Goal: Task Accomplishment & Management: Manage account settings

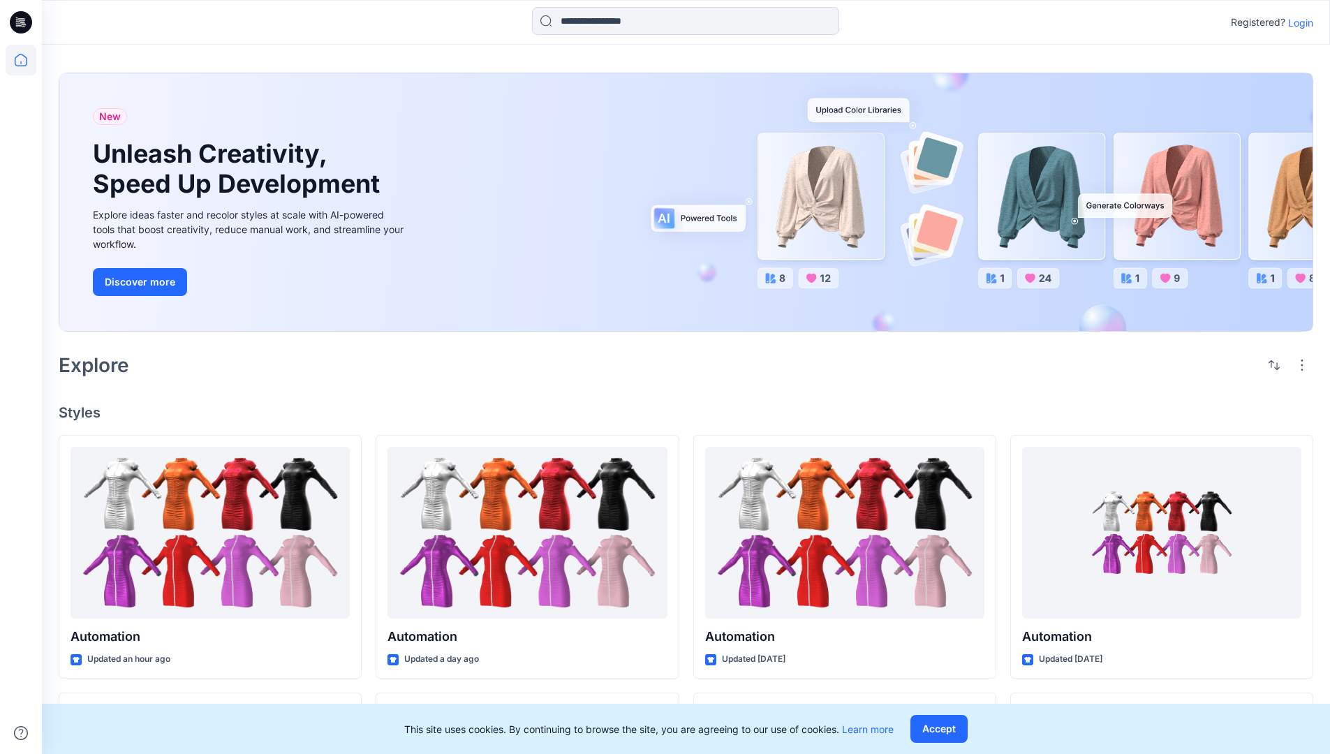
click at [1297, 22] on p "Login" at bounding box center [1300, 22] width 25 height 15
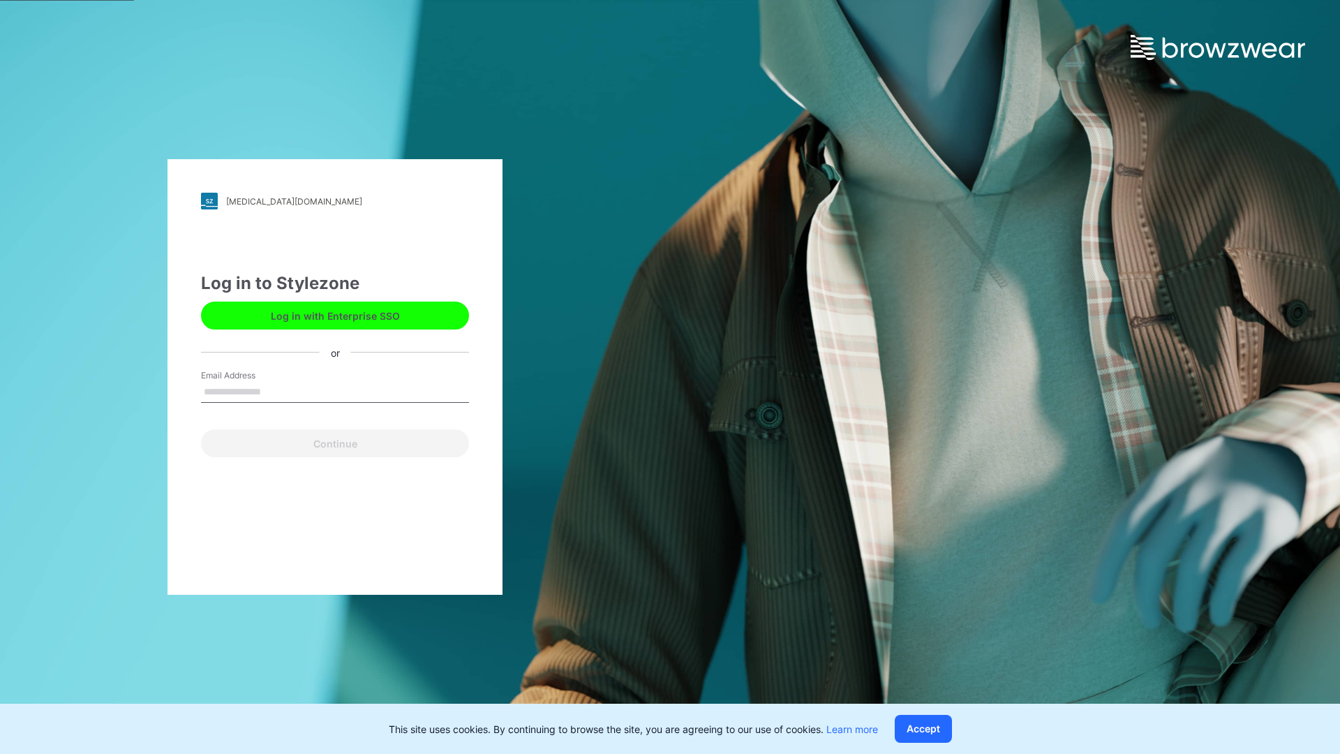
click at [276, 391] on input "Email Address" at bounding box center [335, 392] width 268 height 21
type input "**********"
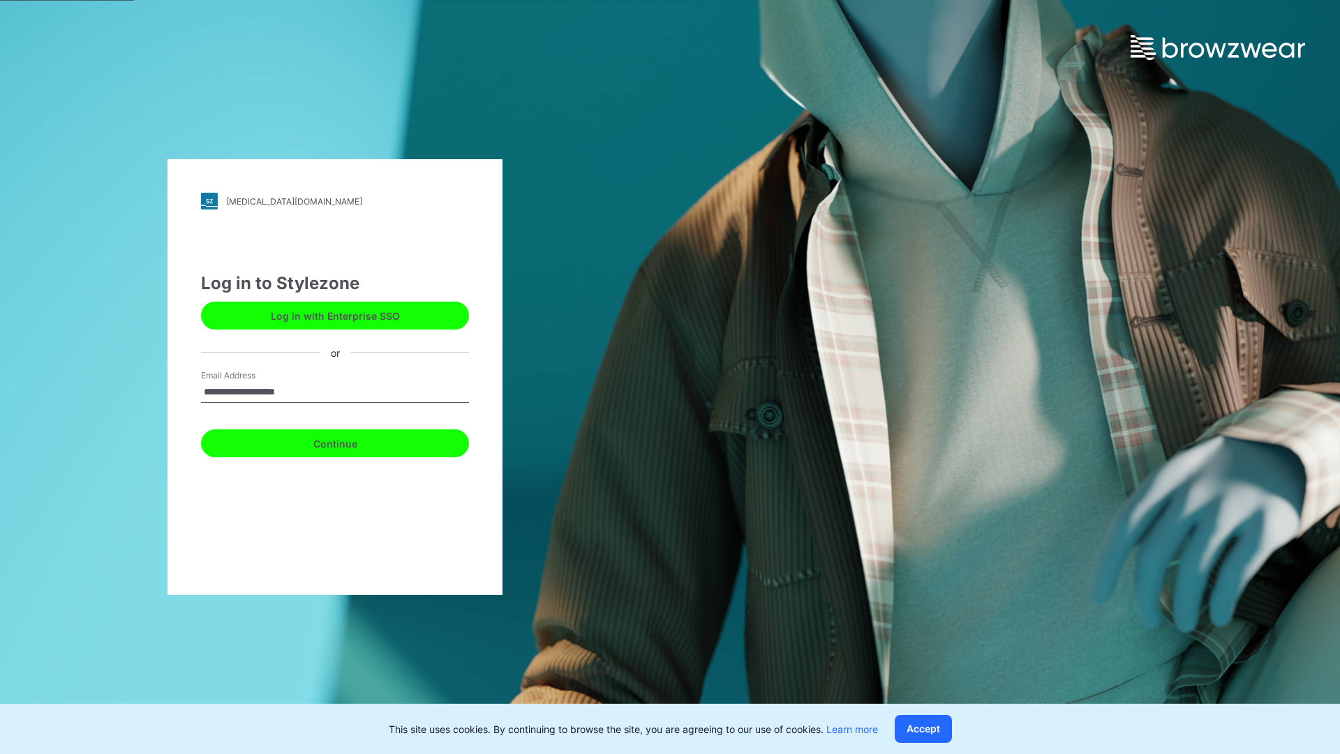
click at [350, 441] on button "Continue" at bounding box center [335, 443] width 268 height 28
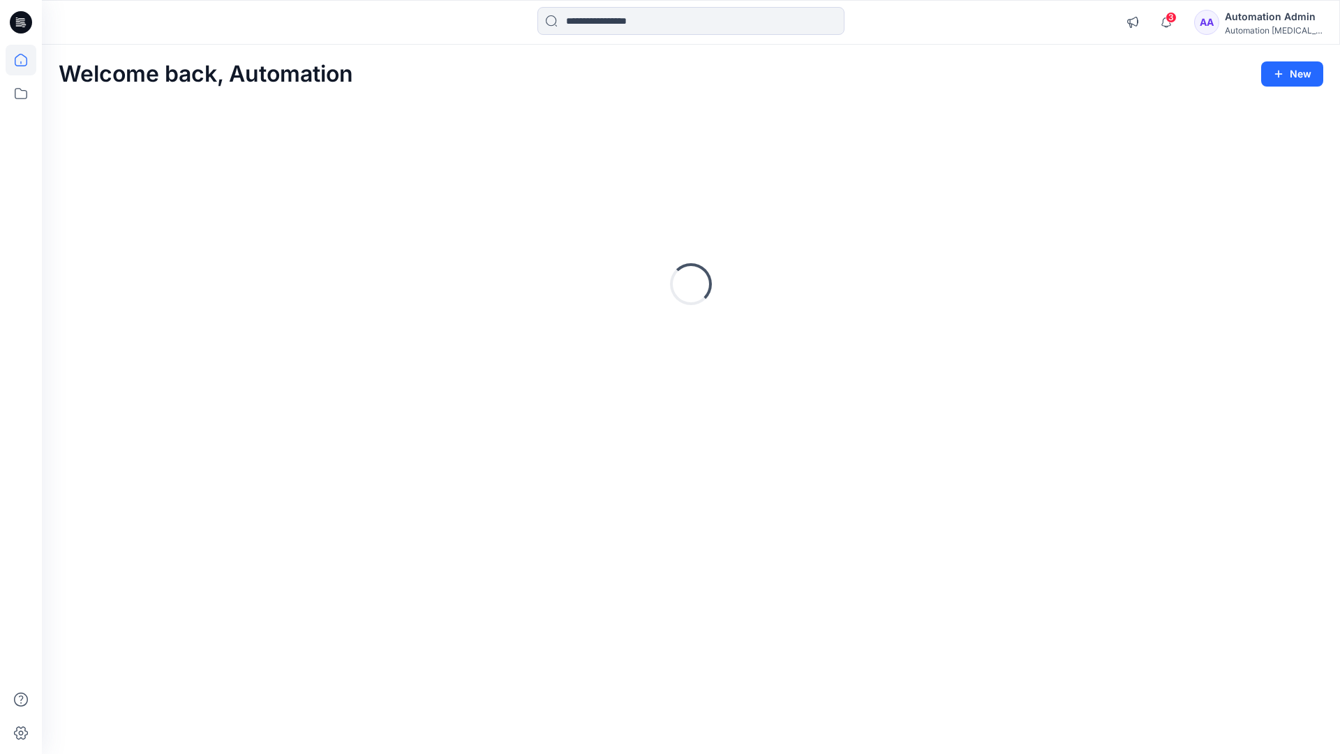
click at [27, 60] on icon at bounding box center [21, 60] width 13 height 13
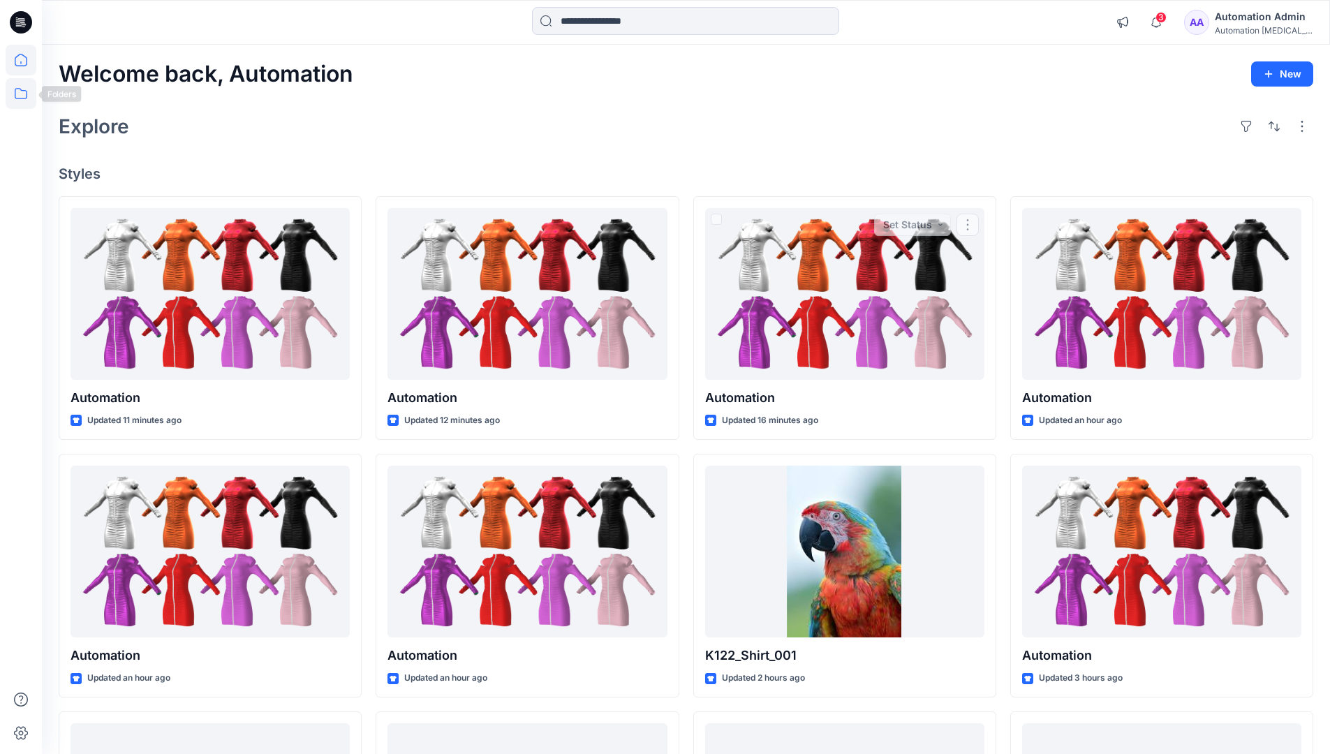
click at [20, 90] on icon at bounding box center [21, 93] width 31 height 31
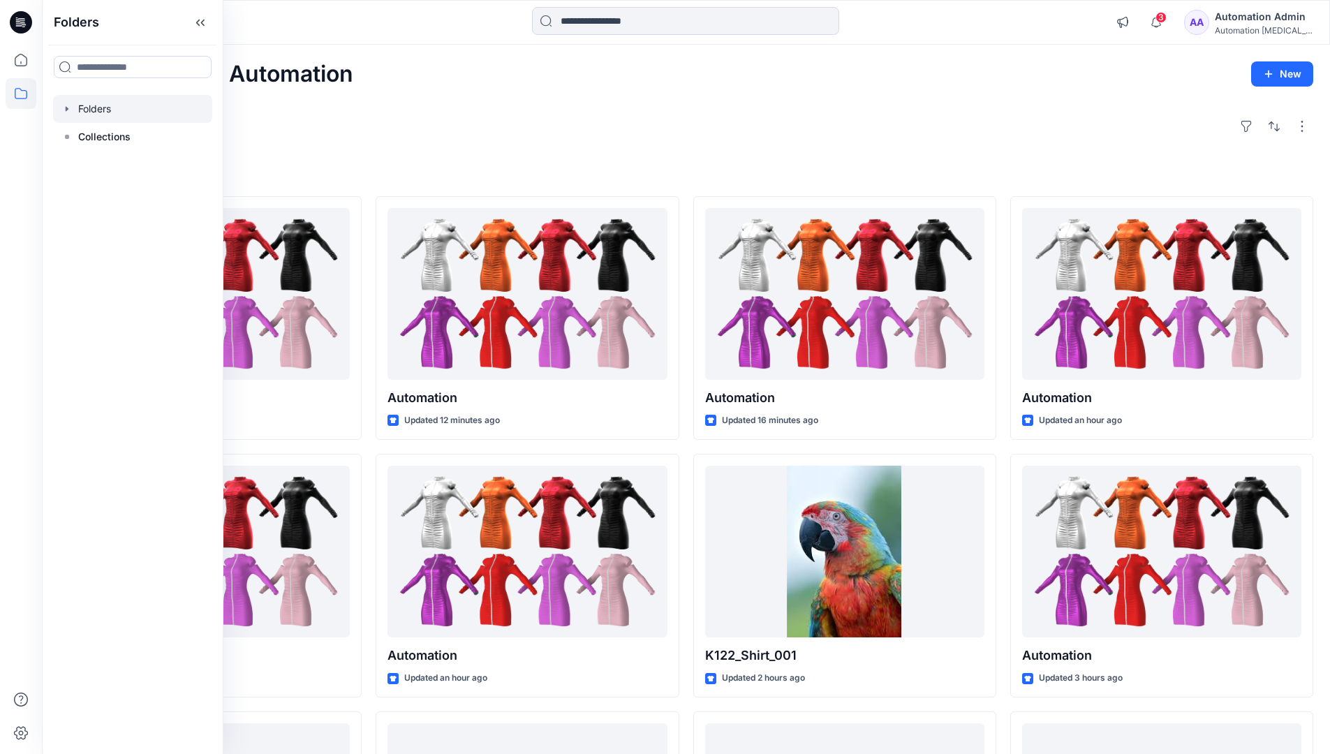
click at [114, 111] on div at bounding box center [132, 109] width 159 height 28
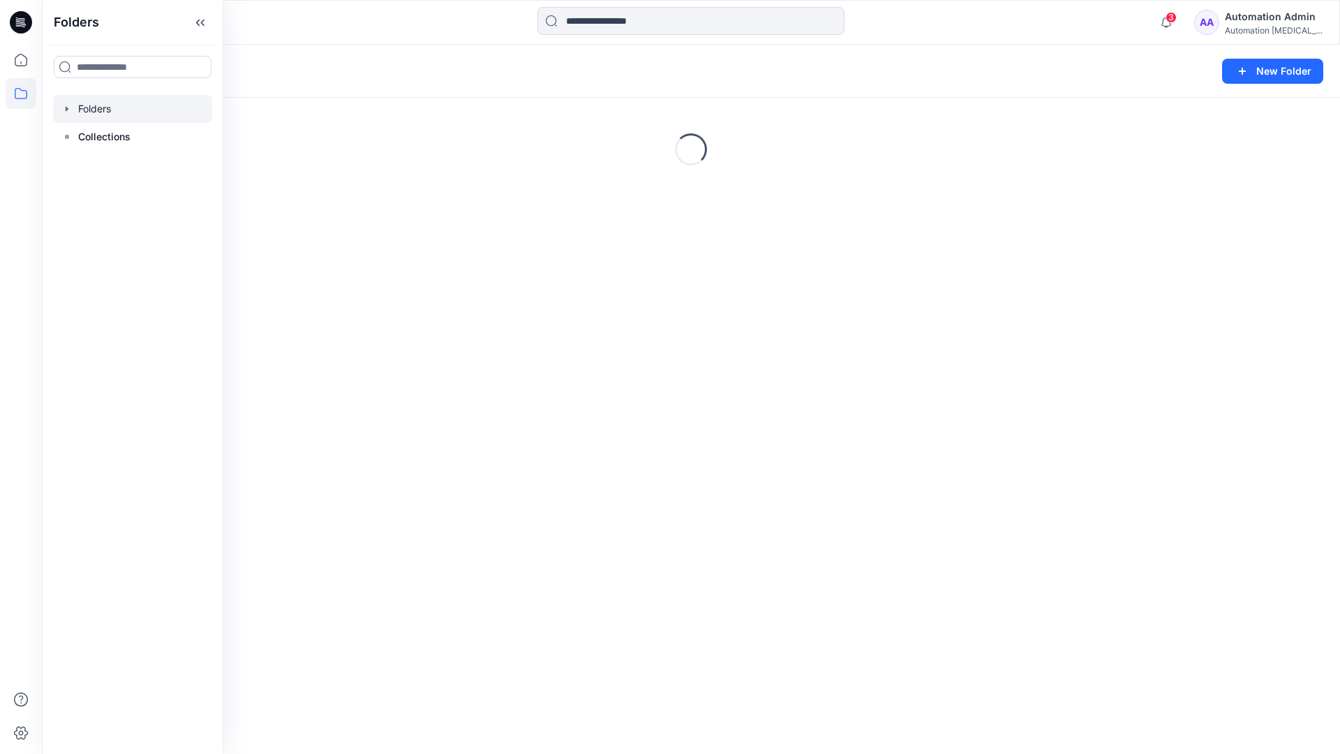
click at [1168, 49] on div "Folders New Folder" at bounding box center [691, 71] width 1298 height 53
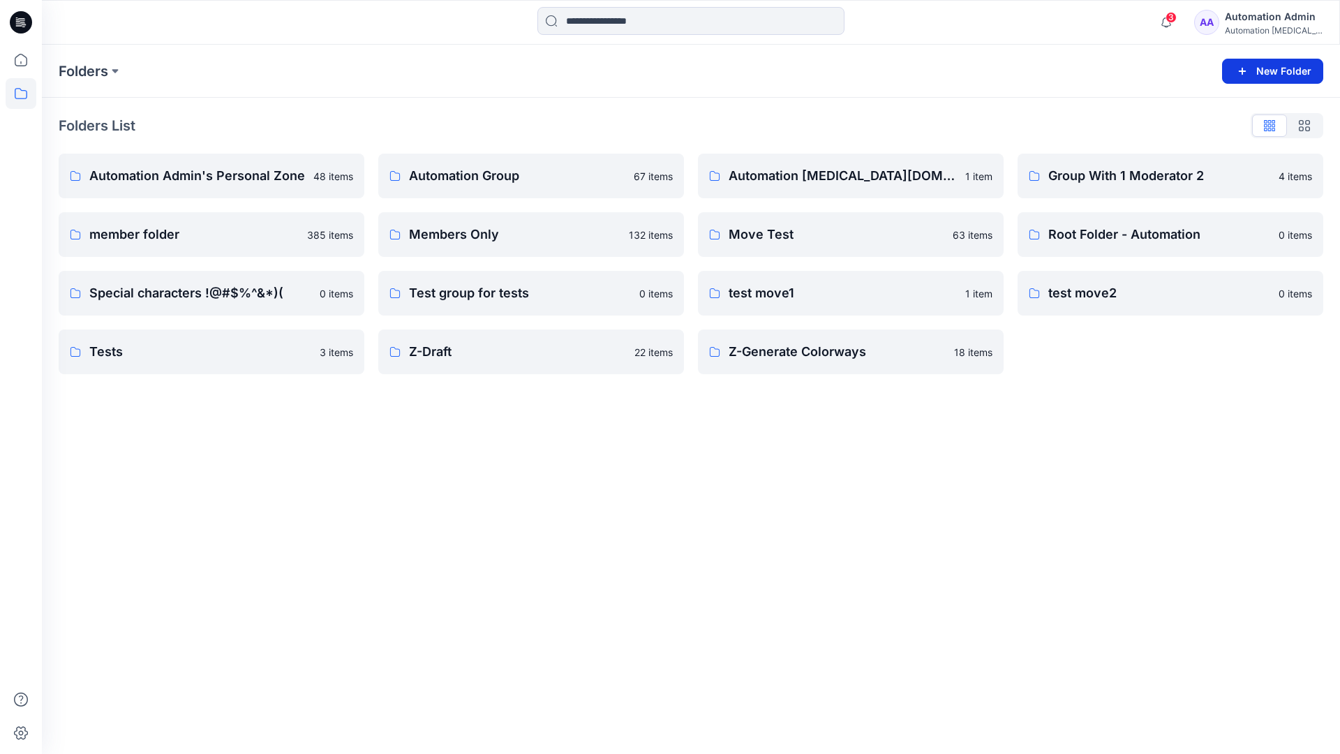
click at [1256, 70] on button "New Folder" at bounding box center [1272, 71] width 101 height 25
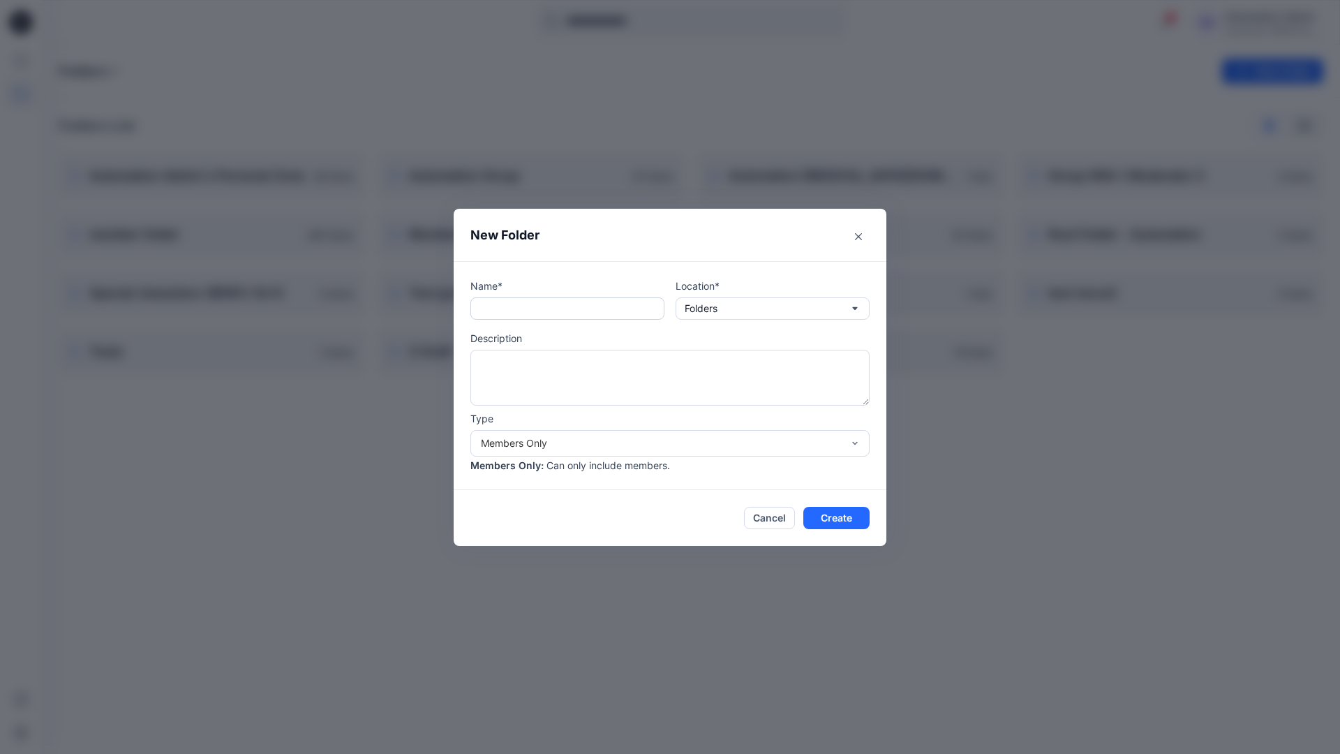
click at [546, 315] on input "text" at bounding box center [567, 308] width 194 height 22
type input "**********"
click at [825, 514] on button "Create" at bounding box center [836, 518] width 66 height 22
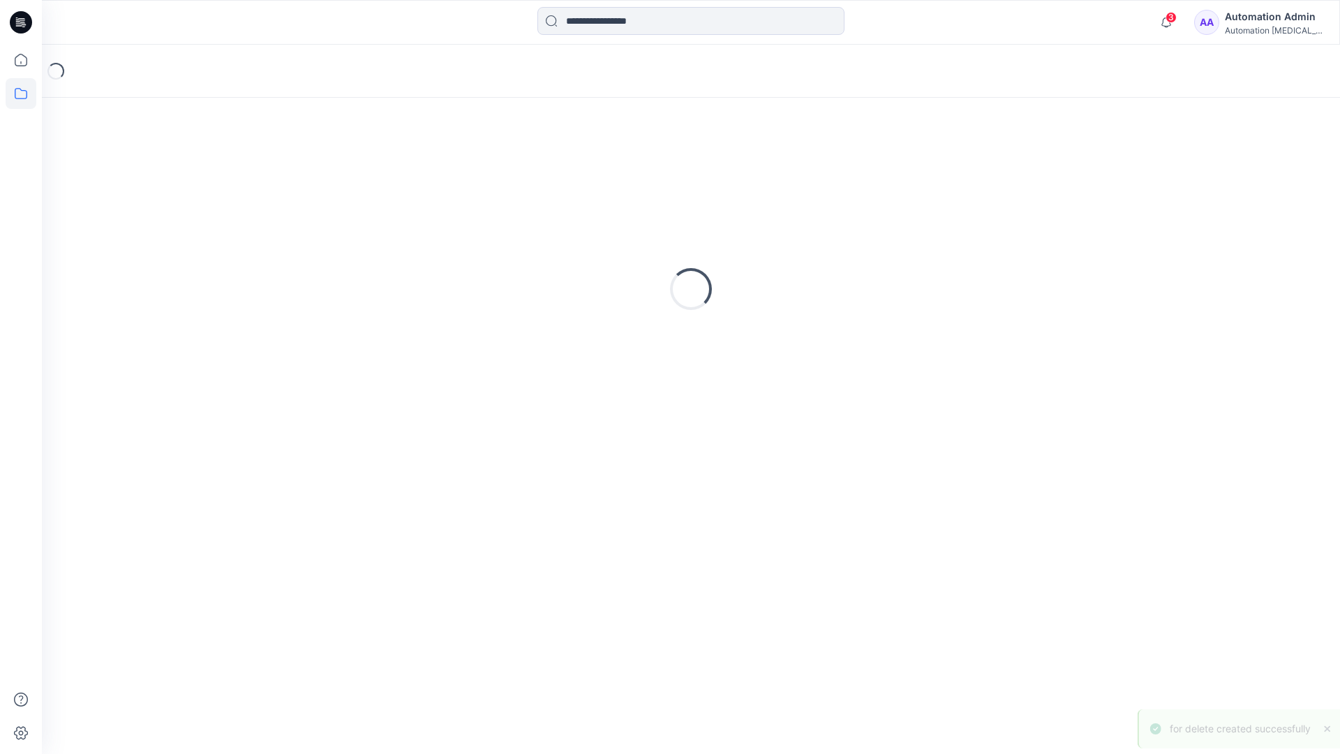
click at [24, 15] on icon at bounding box center [21, 22] width 22 height 22
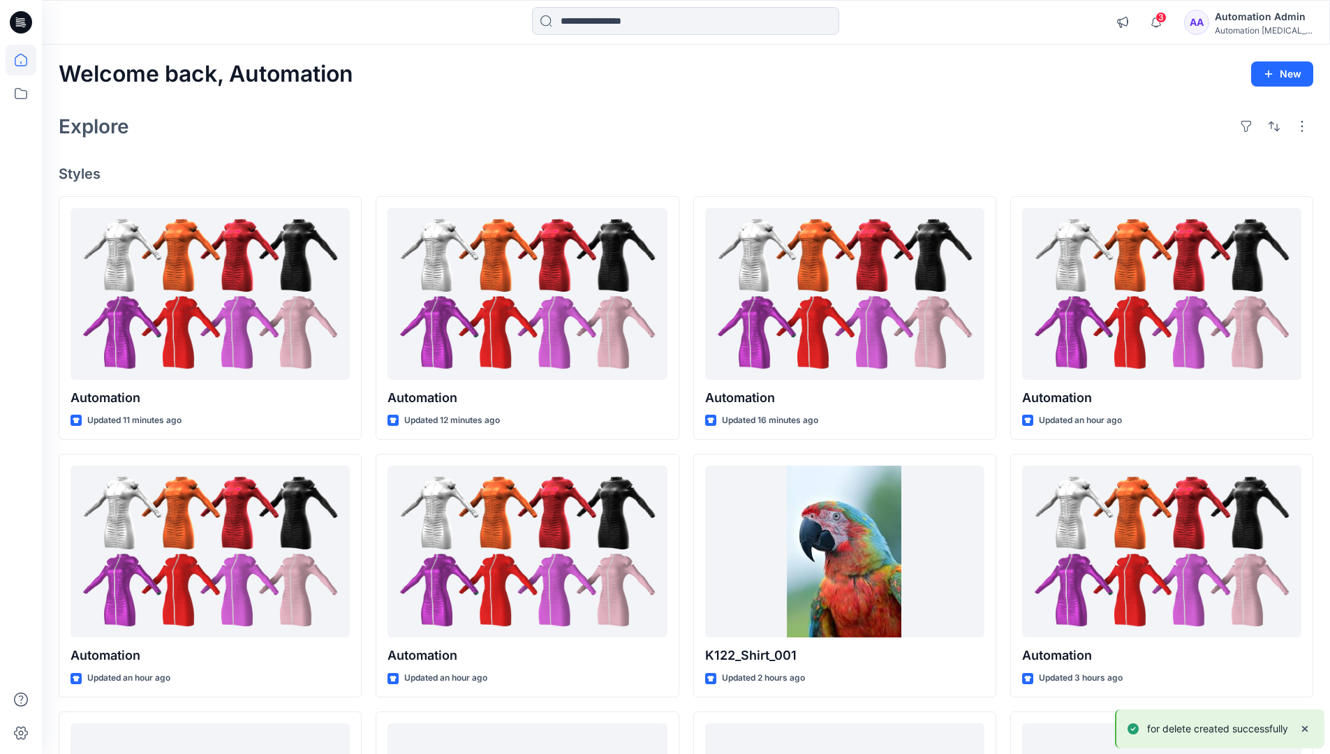
click at [1260, 14] on div "Automation Admin" at bounding box center [1263, 16] width 98 height 17
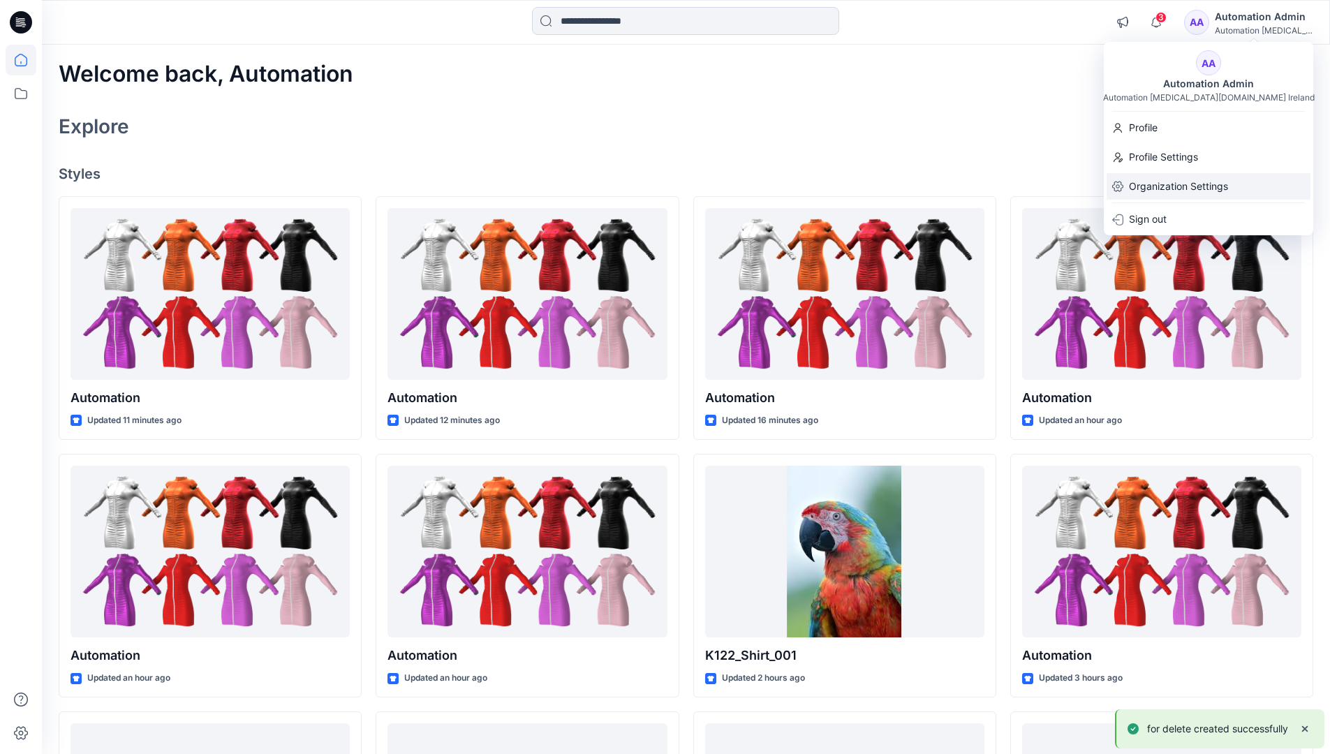
click at [1211, 183] on p "Organization Settings" at bounding box center [1178, 186] width 99 height 27
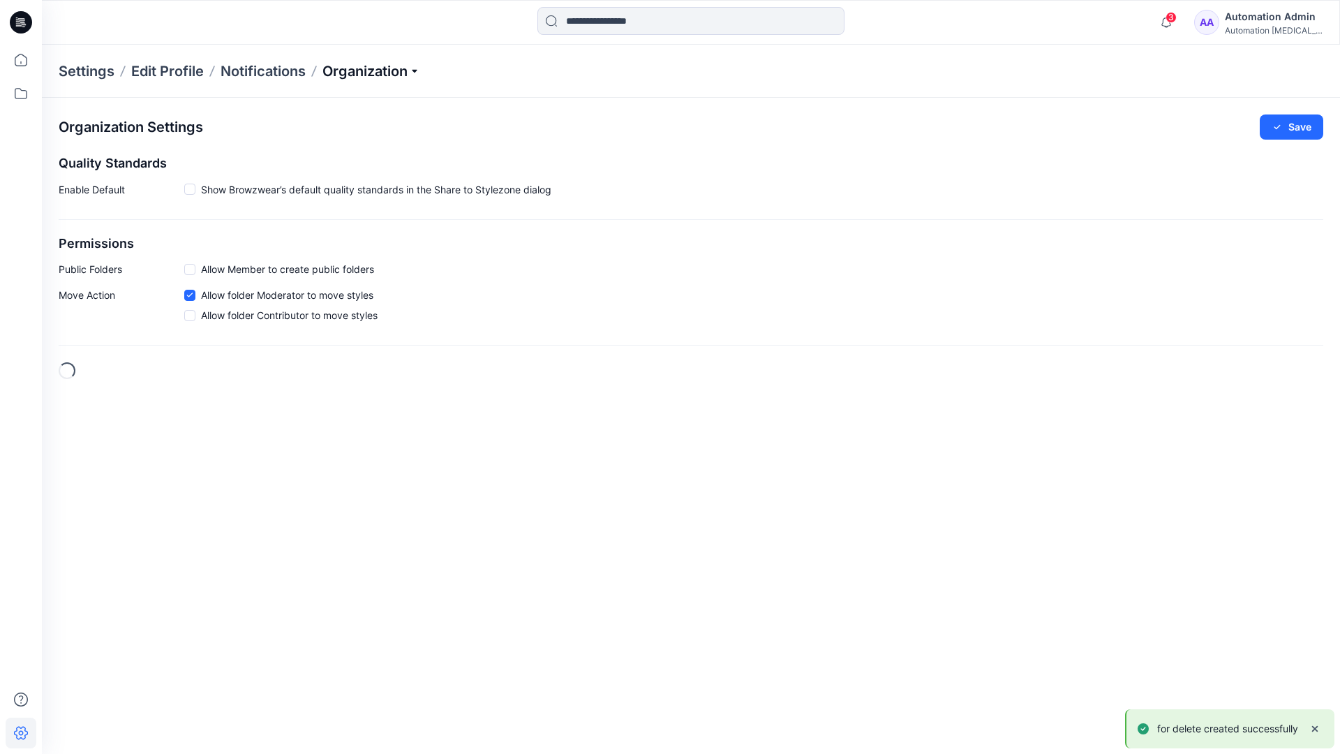
click at [399, 71] on p "Organization" at bounding box center [371, 71] width 98 height 20
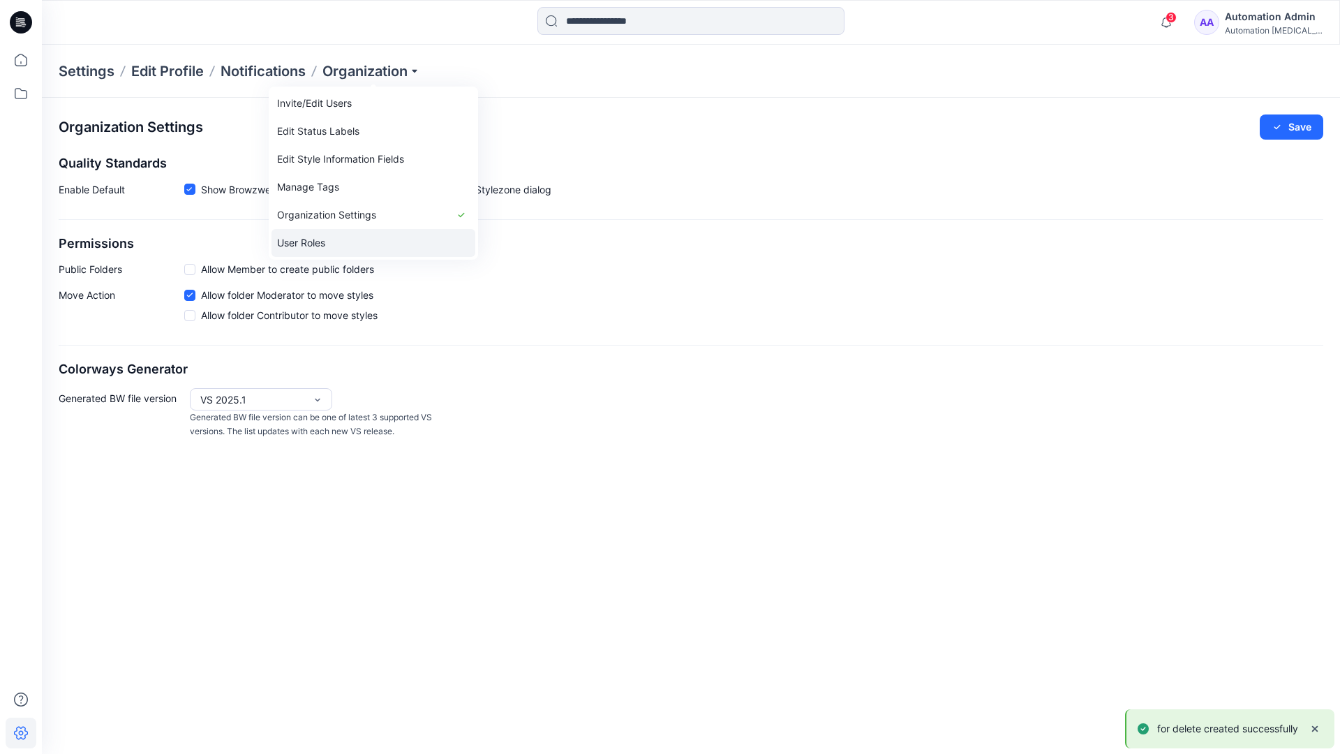
click at [358, 239] on link "User Roles" at bounding box center [373, 243] width 204 height 28
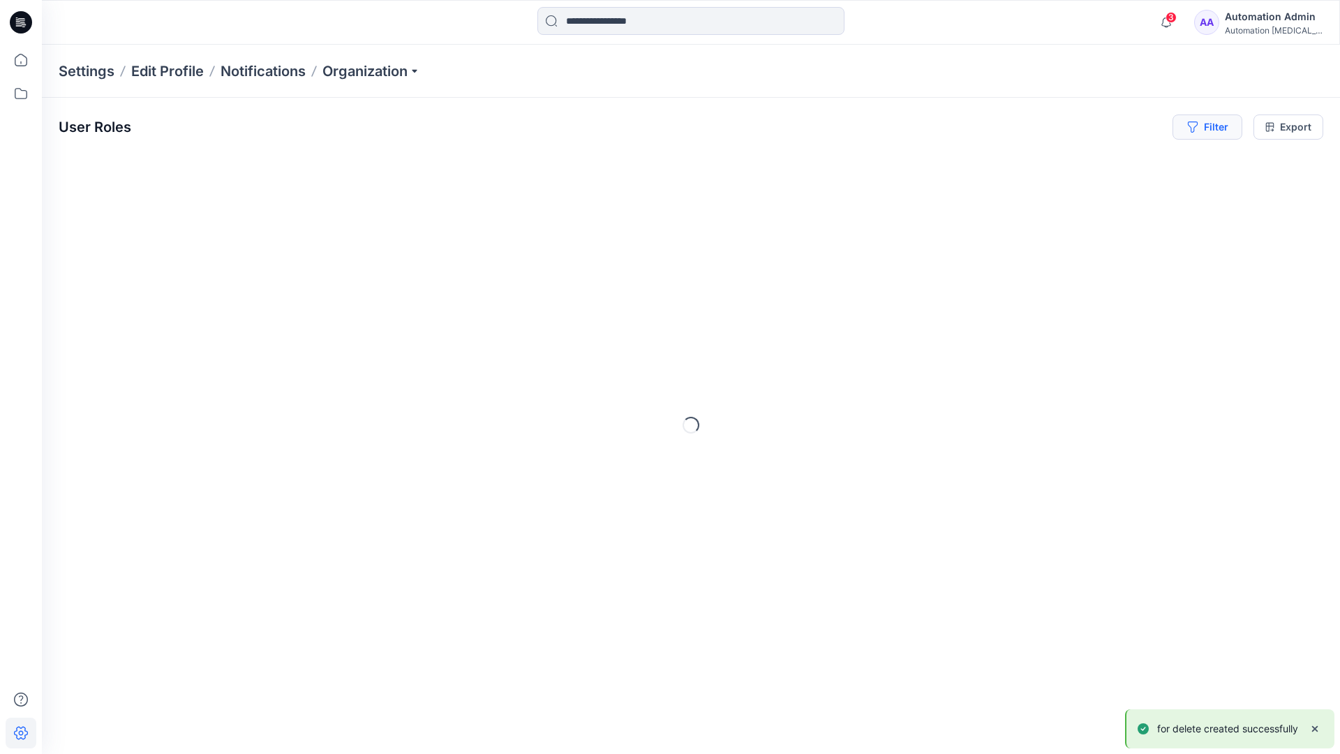
click at [1190, 129] on icon "button" at bounding box center [1192, 126] width 10 height 11
click at [969, 163] on div at bounding box center [995, 164] width 144 height 17
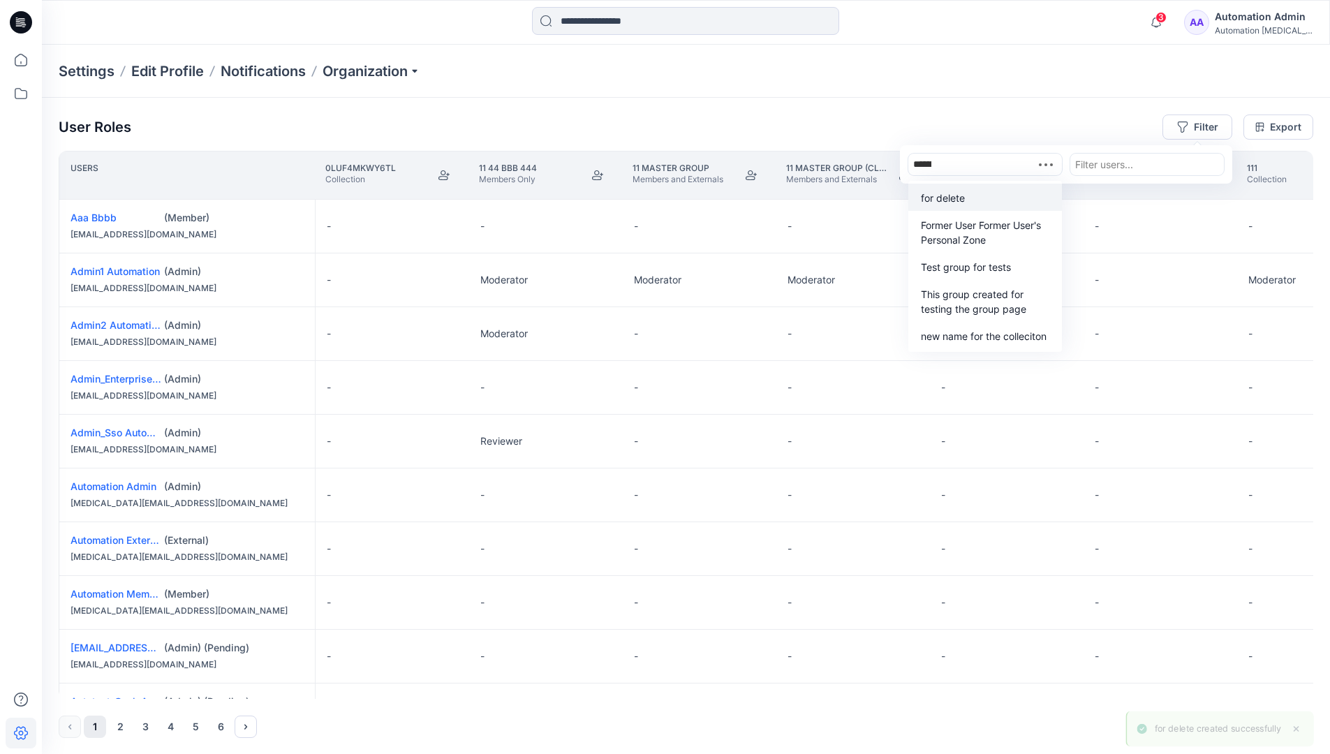
type input "**********"
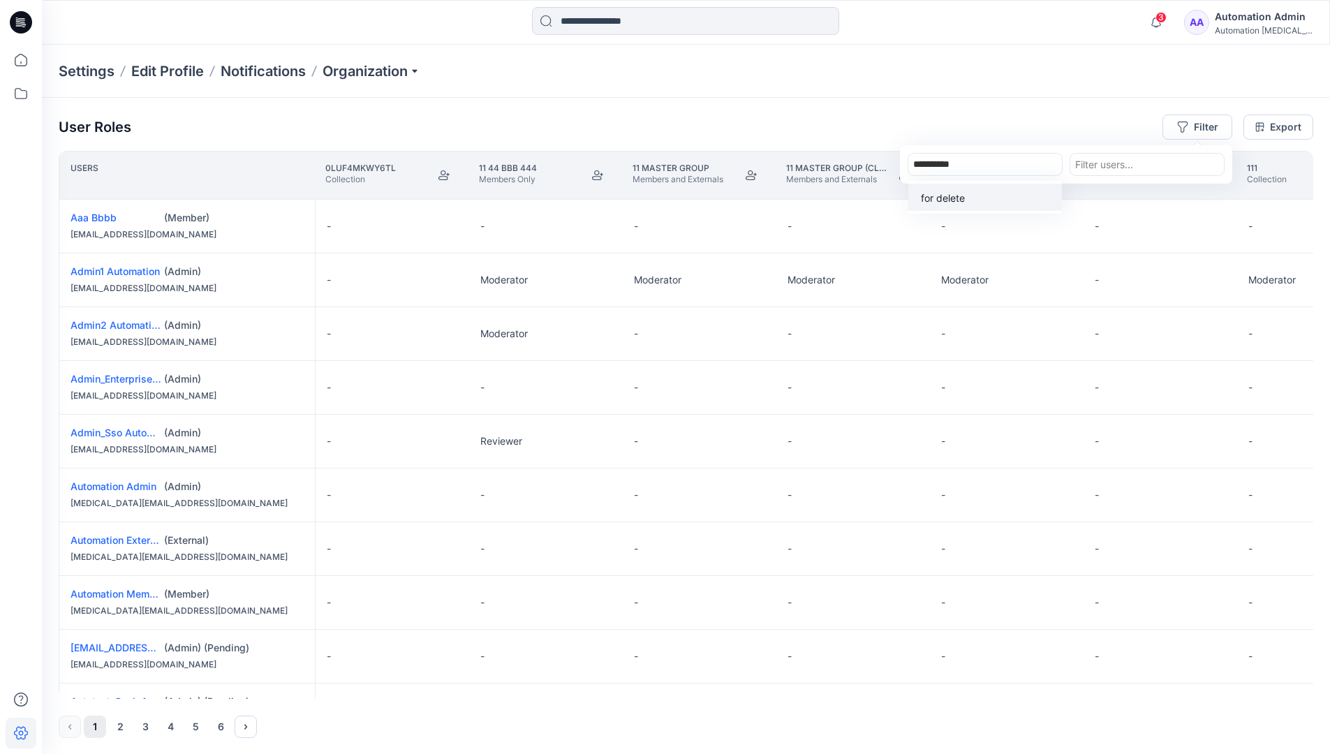
click at [947, 195] on p "for delete" at bounding box center [943, 198] width 44 height 15
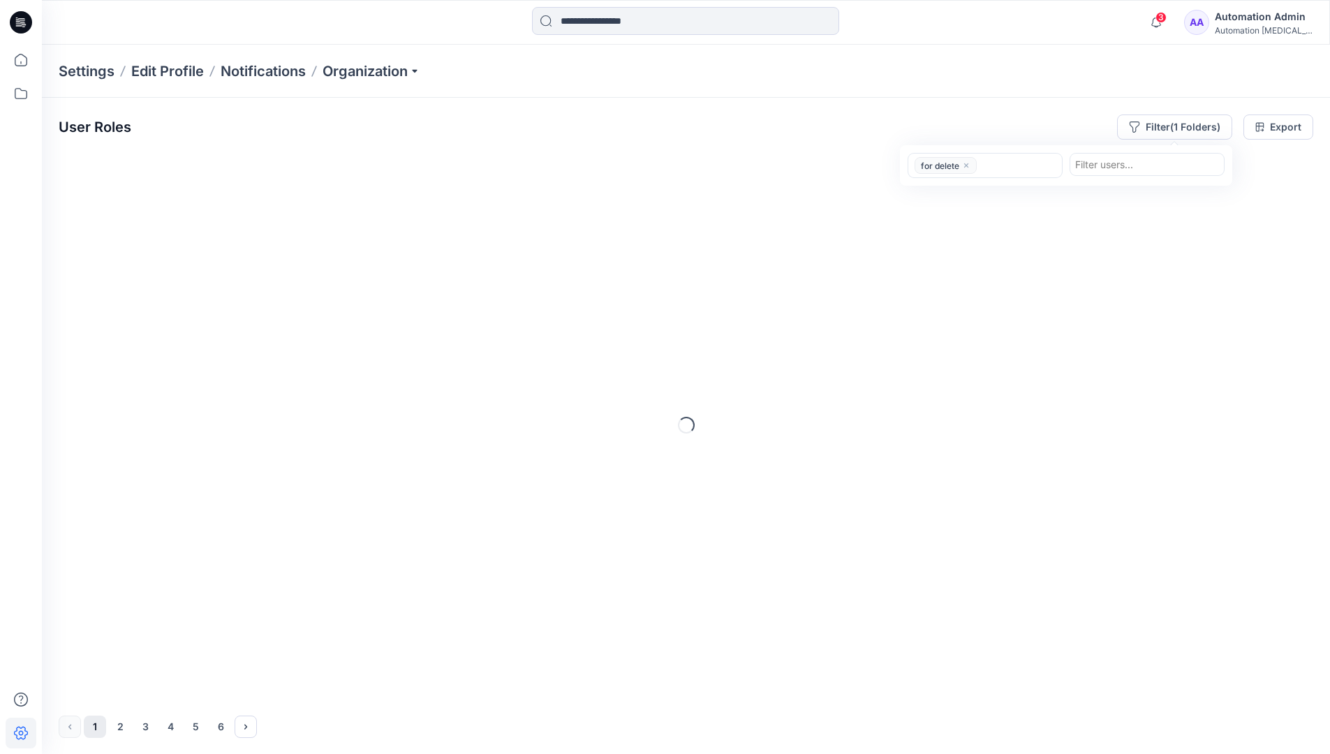
click at [1028, 120] on div "User Roles Filter (1 Folders) option for delete, selected. for delete Filter us…" at bounding box center [686, 126] width 1254 height 25
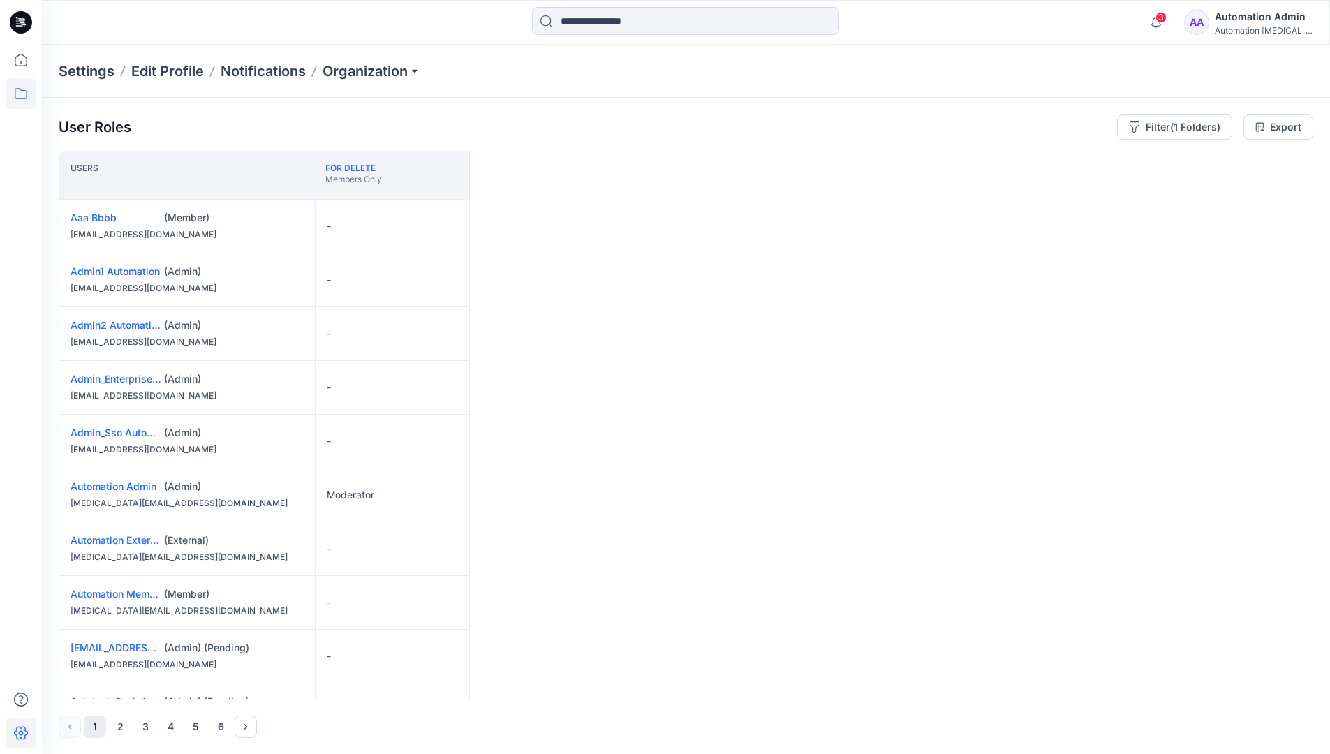
click at [27, 98] on icon at bounding box center [21, 93] width 31 height 31
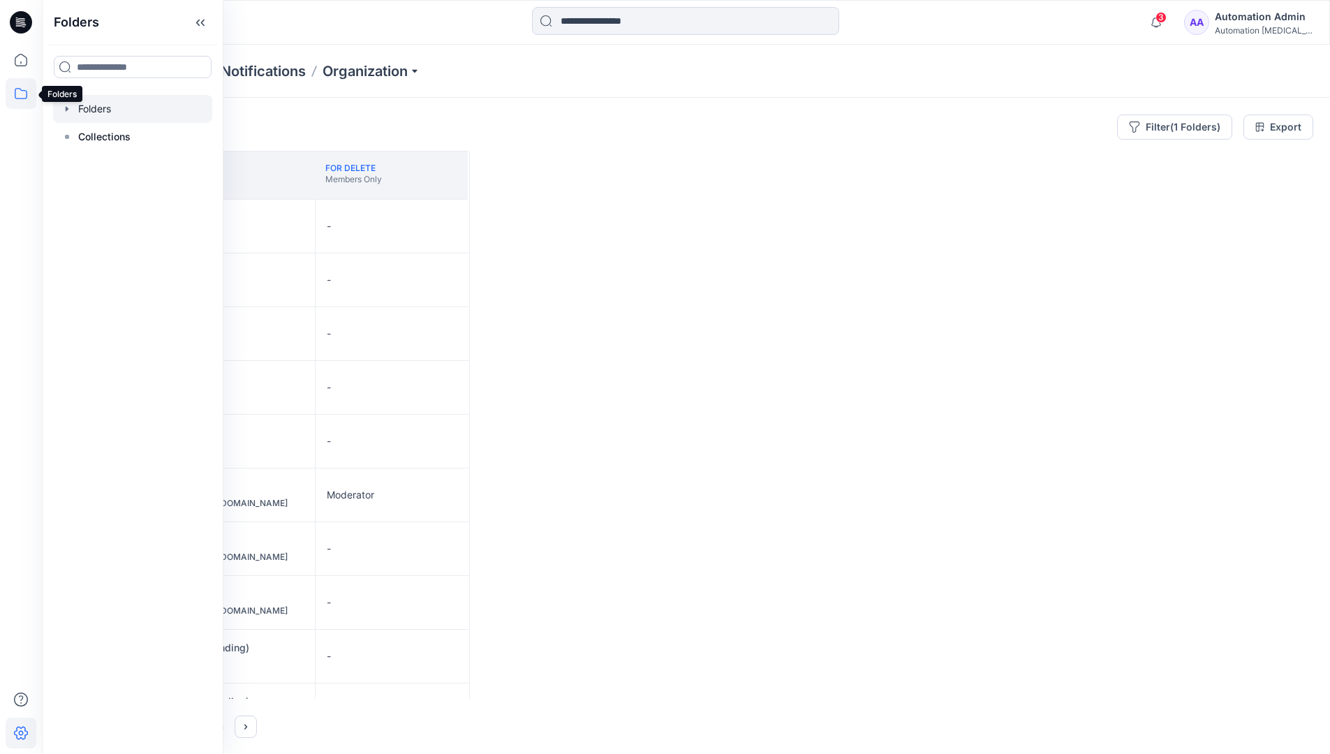
click at [105, 111] on div at bounding box center [132, 109] width 159 height 28
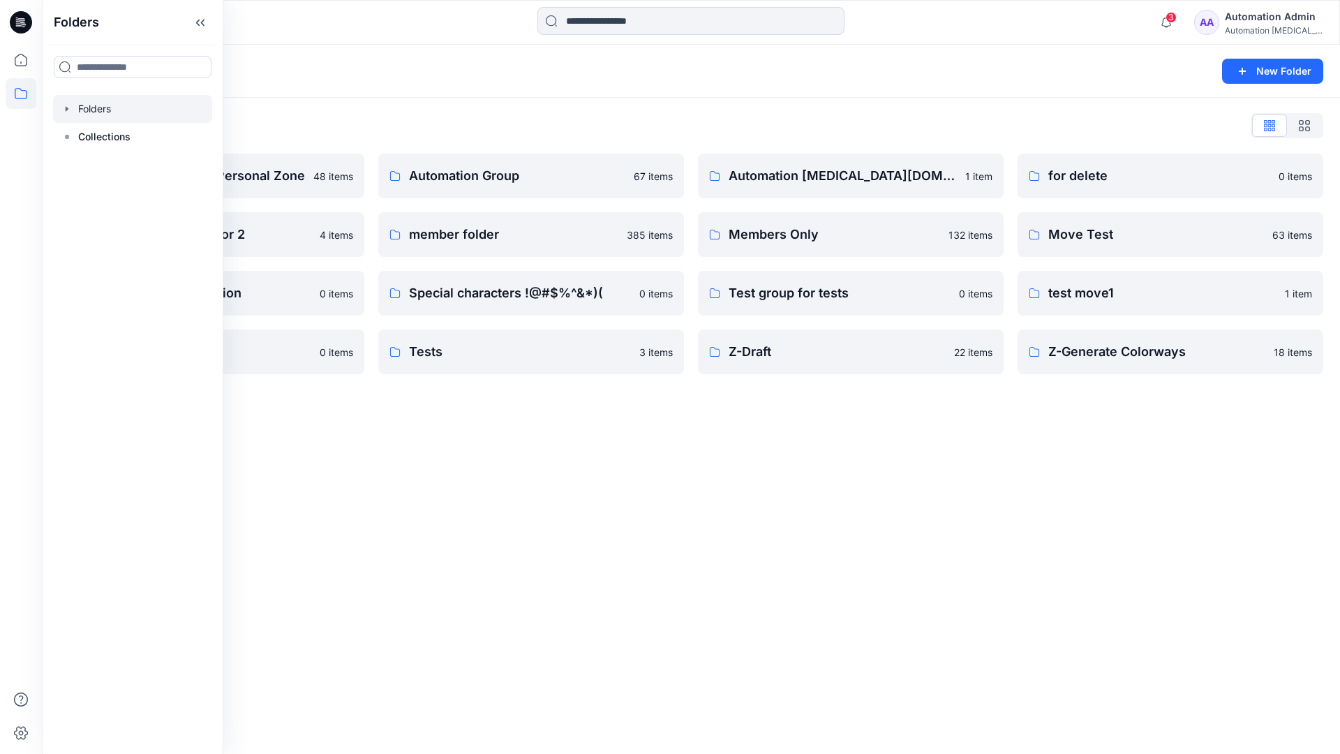
click at [855, 428] on div "Folders New Folder Folders List Automation Admin's Personal Zone 48 items Group…" at bounding box center [691, 399] width 1298 height 709
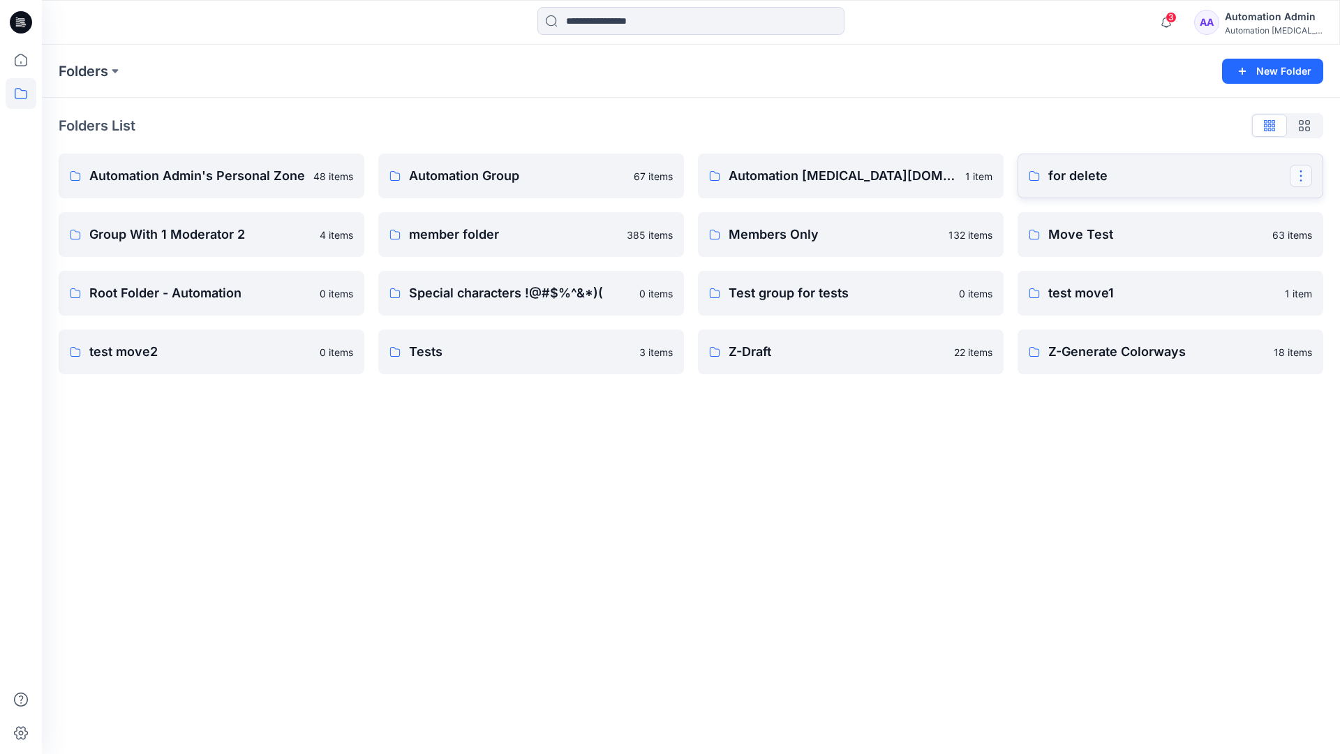
click at [1300, 171] on button "button" at bounding box center [1301, 176] width 22 height 22
click at [1232, 285] on p "Delete Folder" at bounding box center [1223, 292] width 79 height 15
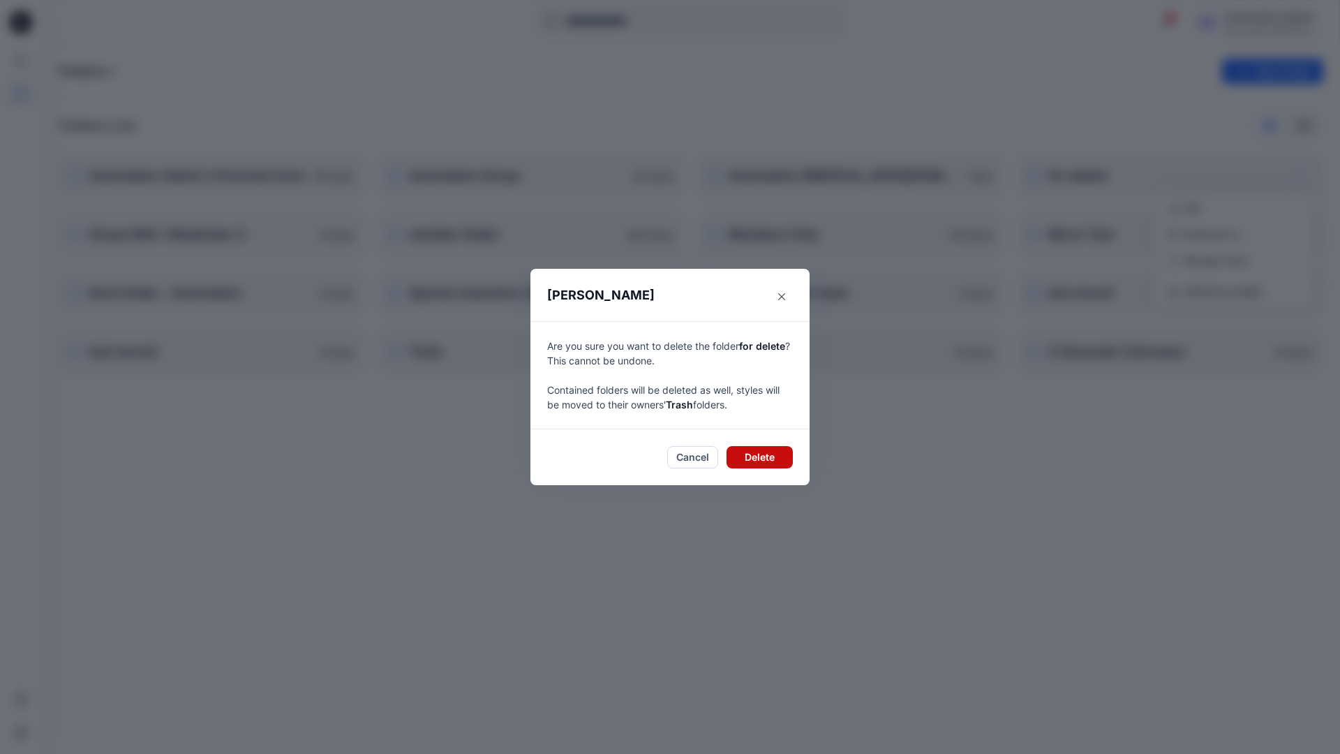
click at [778, 456] on button "Delete" at bounding box center [760, 457] width 66 height 22
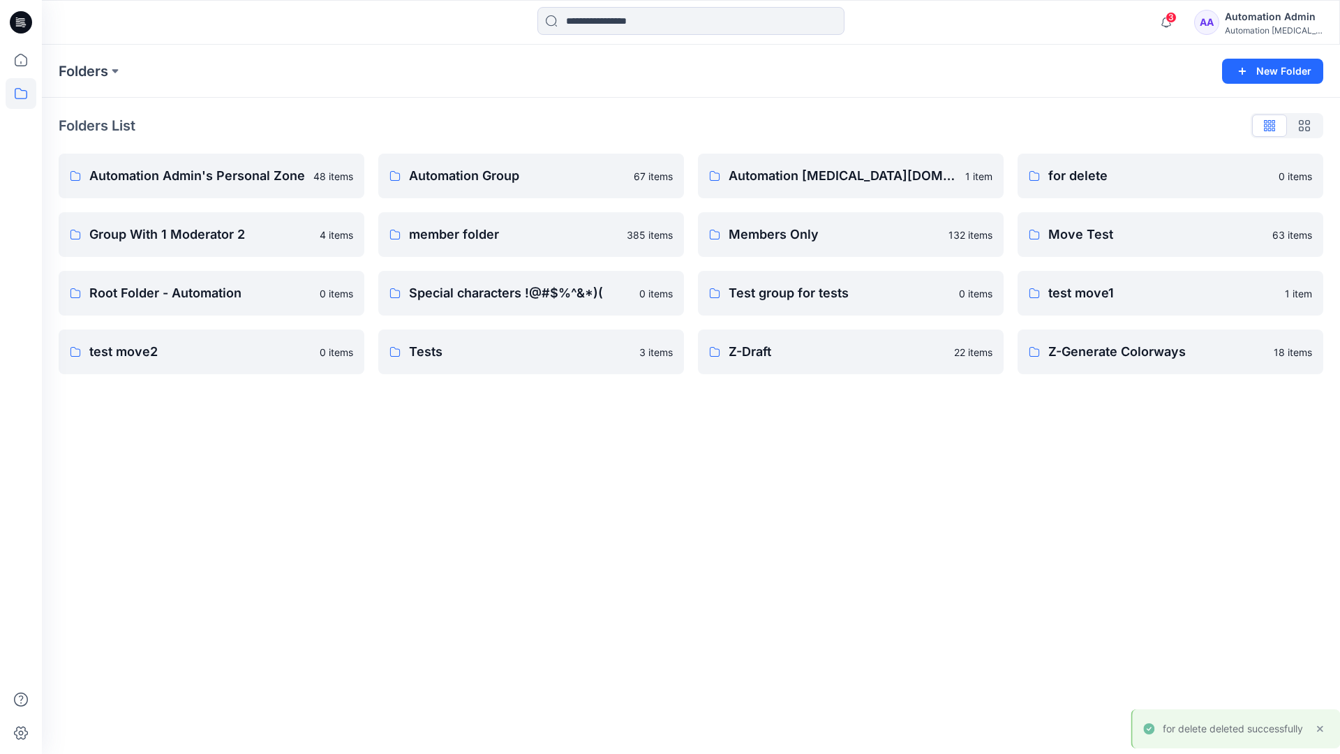
click at [1242, 22] on div "Automation Admin" at bounding box center [1274, 16] width 98 height 17
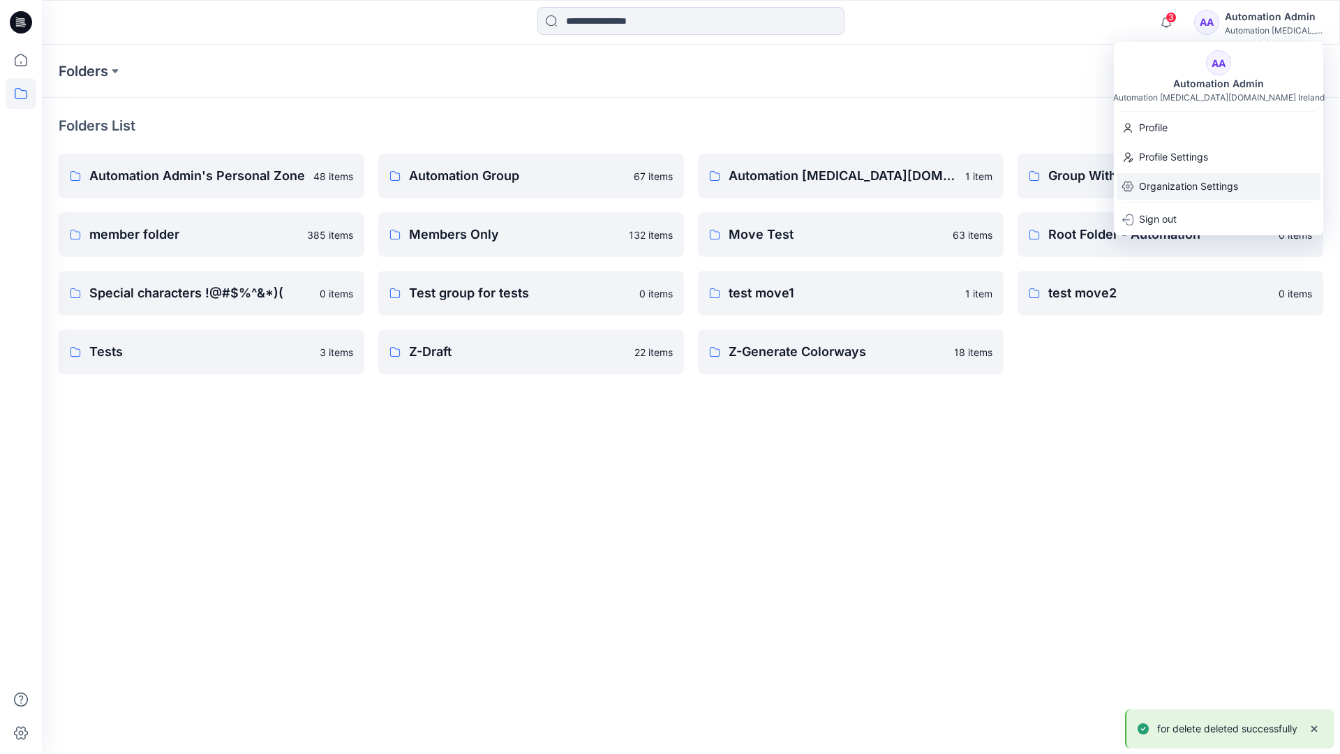
click at [1210, 184] on p "Organization Settings" at bounding box center [1188, 186] width 99 height 27
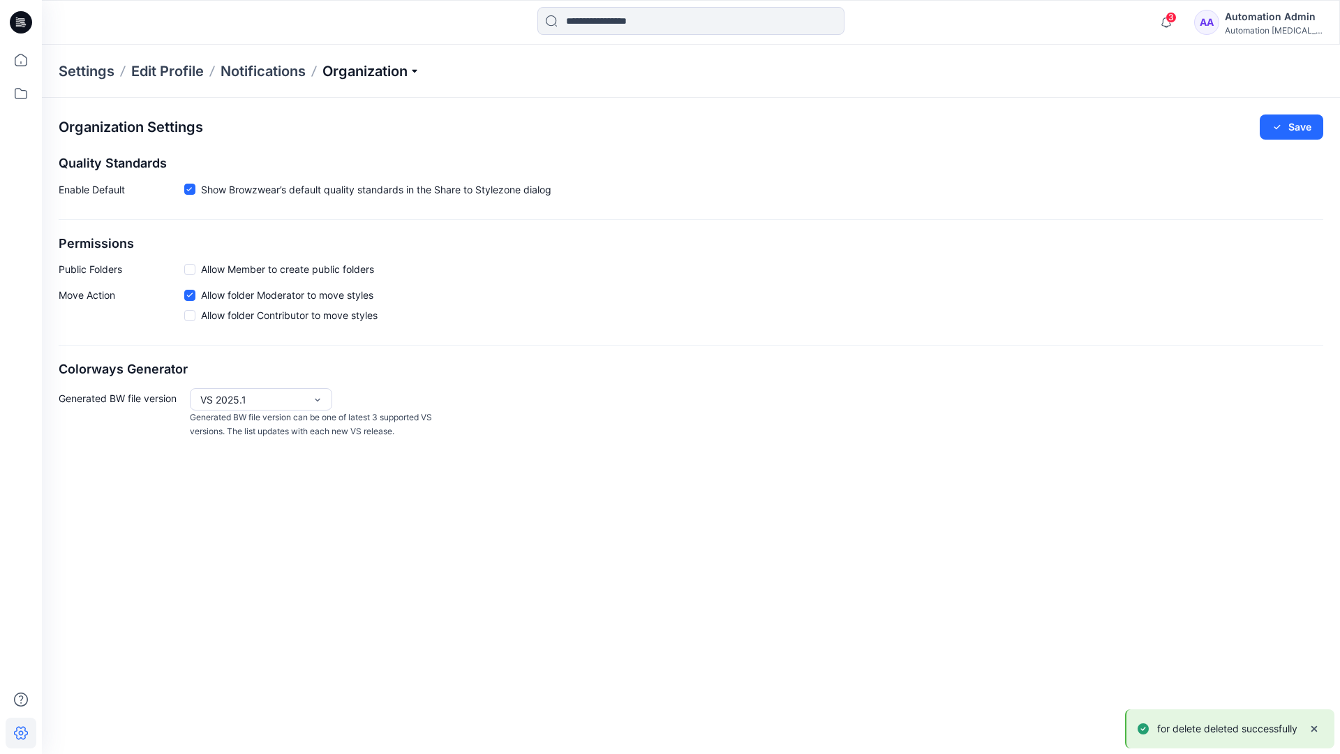
click at [408, 69] on p "Organization" at bounding box center [371, 71] width 98 height 20
click at [364, 244] on link "User Roles" at bounding box center [373, 243] width 204 height 28
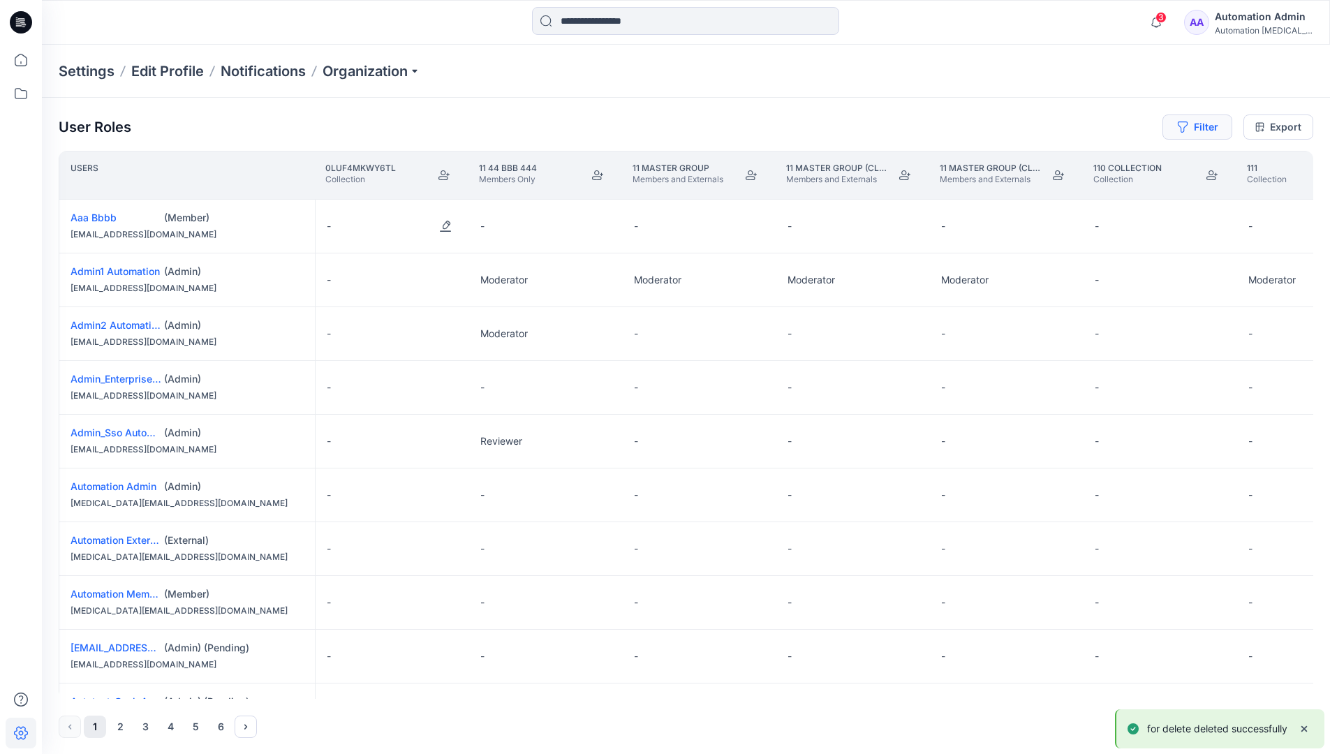
click at [1191, 131] on button "Filter" at bounding box center [1197, 126] width 70 height 25
click at [962, 159] on div at bounding box center [985, 164] width 144 height 17
click at [973, 191] on div "No Results" at bounding box center [947, 197] width 78 height 26
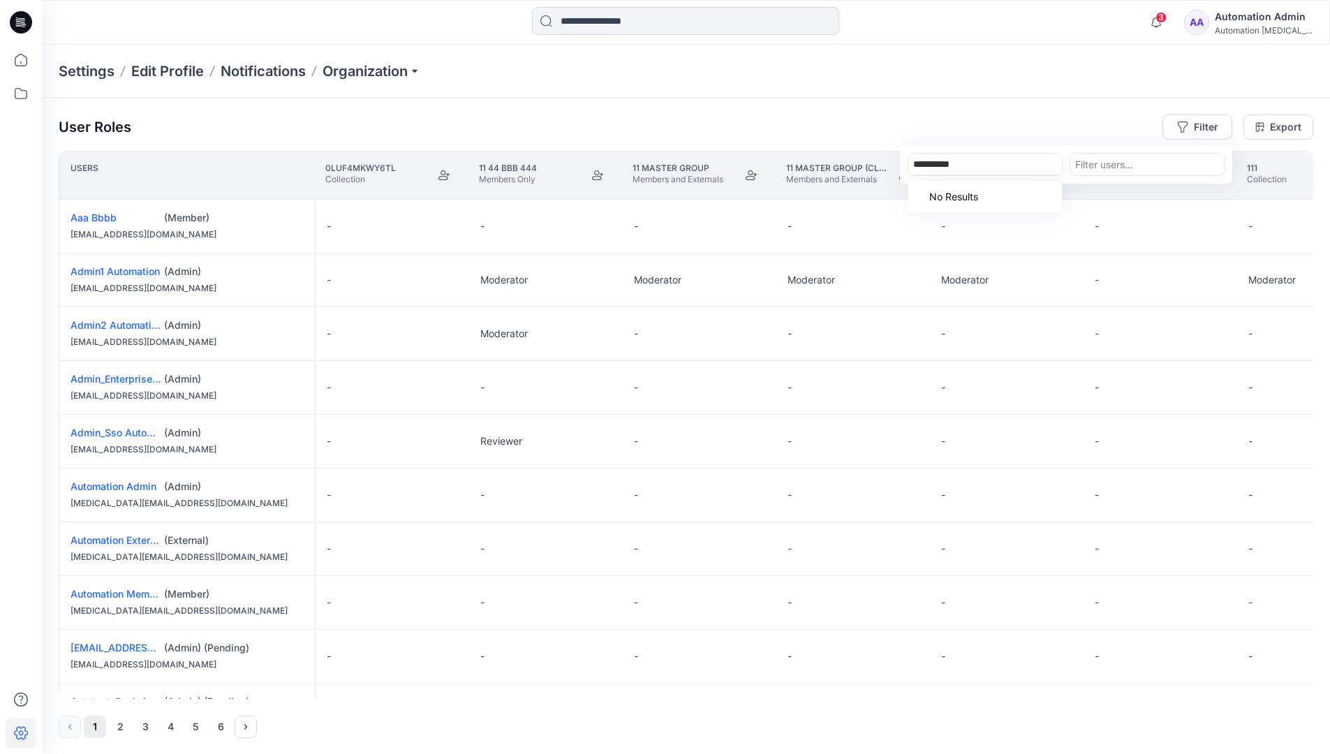
type input "**********"
click at [1094, 91] on div "Settings Edit Profile Notifications Organization" at bounding box center [686, 71] width 1288 height 53
click at [1211, 124] on button "Filter" at bounding box center [1197, 126] width 70 height 25
click at [1002, 160] on div at bounding box center [985, 164] width 144 height 17
type input "***"
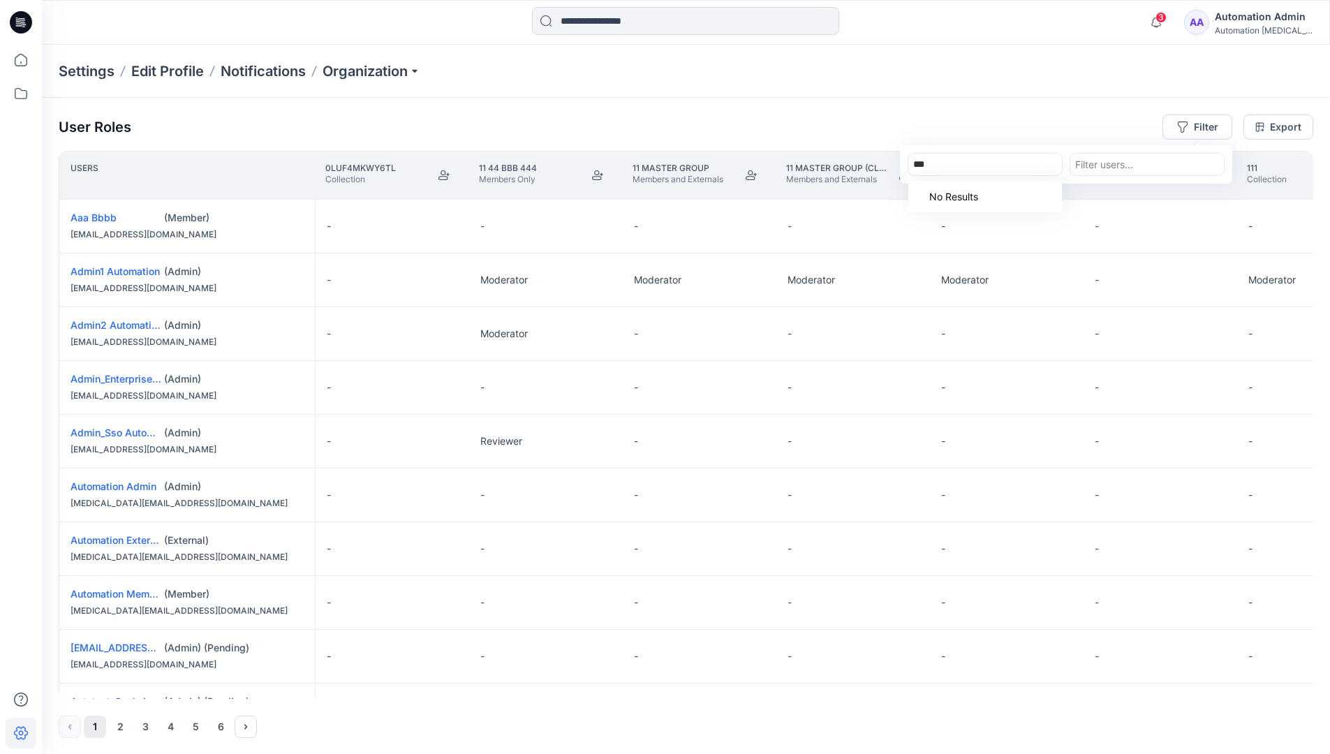
click at [1009, 191] on div "No Results" at bounding box center [985, 196] width 154 height 31
click at [1009, 165] on div "***" at bounding box center [985, 164] width 144 height 17
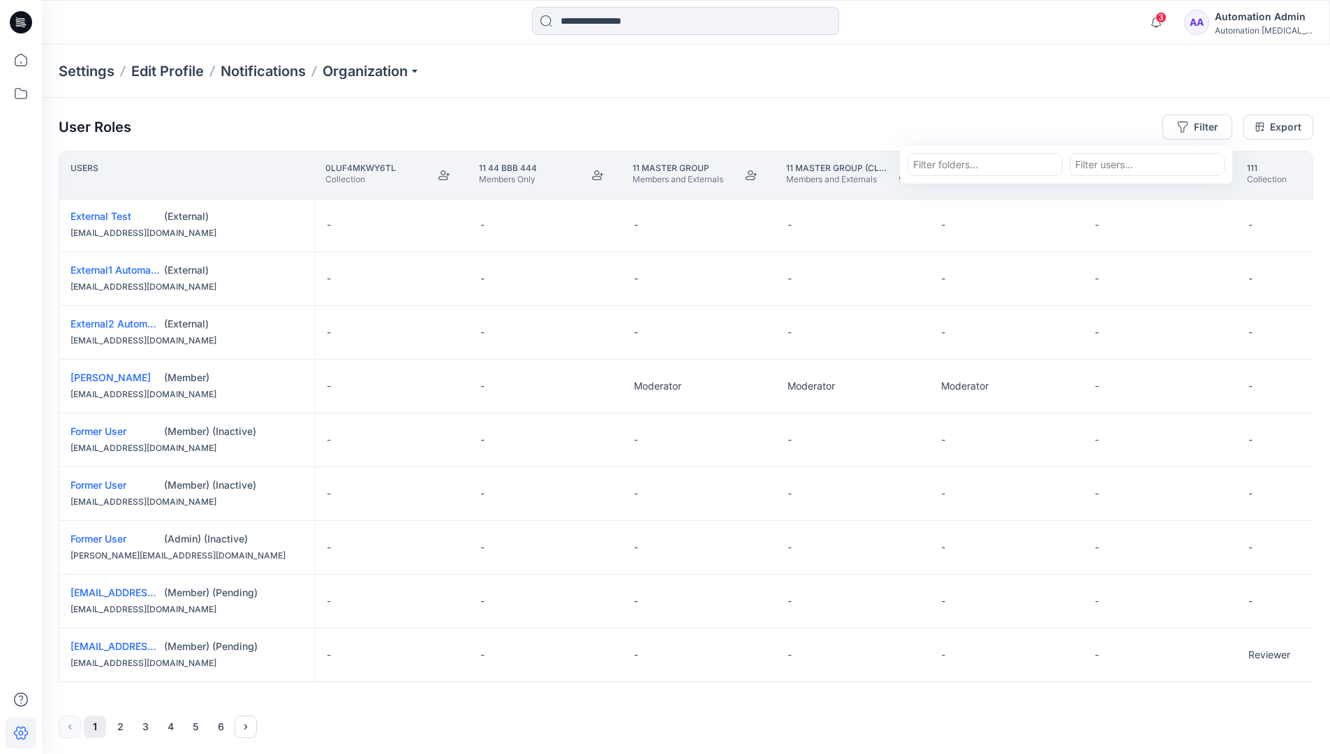
click at [1291, 10] on div "Automation Admin" at bounding box center [1263, 16] width 98 height 17
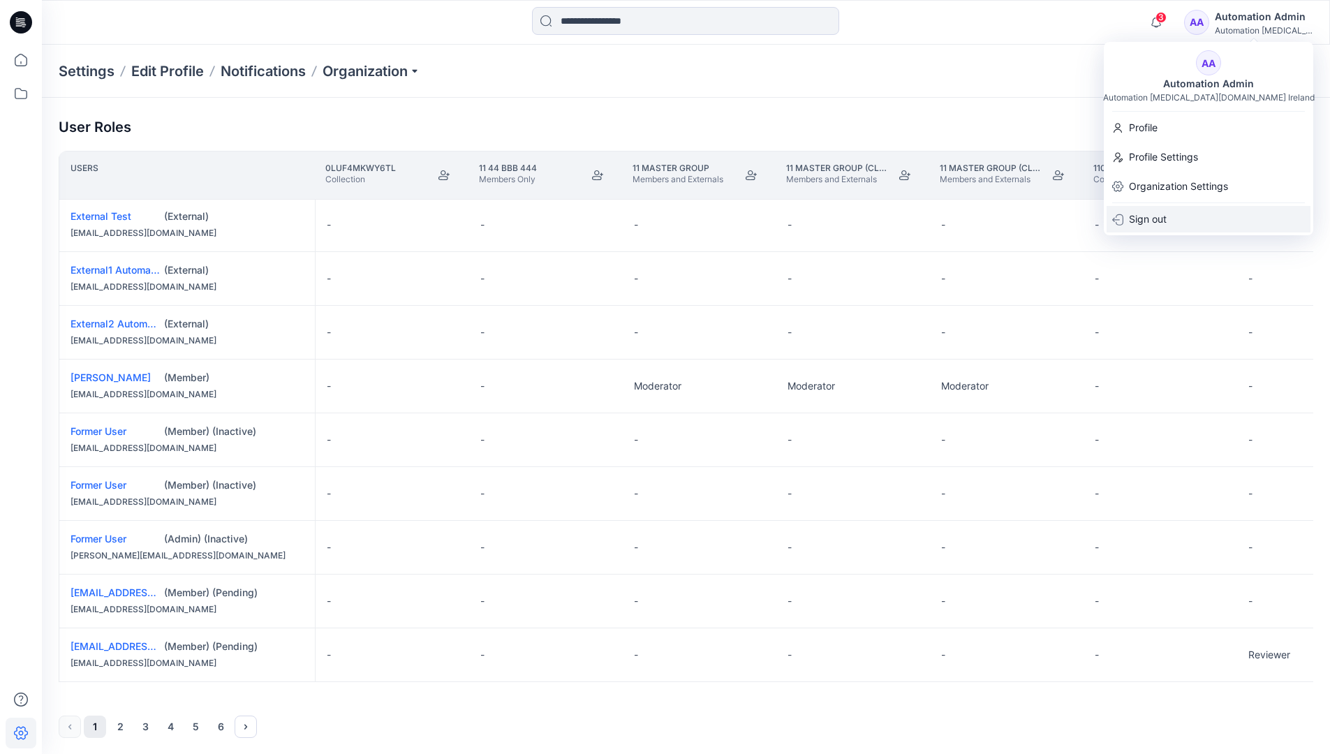
click at [1183, 220] on div "Sign out" at bounding box center [1208, 219] width 204 height 27
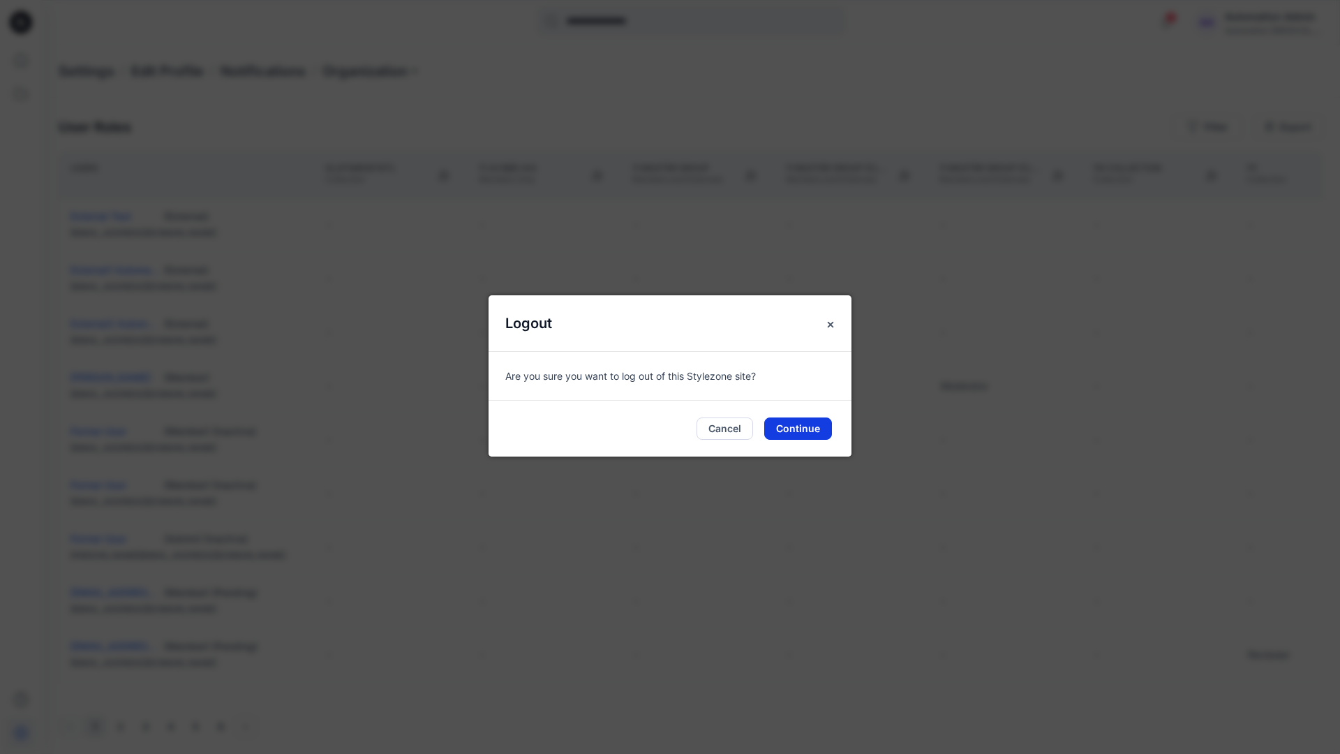
click at [822, 421] on button "Continue" at bounding box center [798, 428] width 68 height 22
